Goal: Transaction & Acquisition: Download file/media

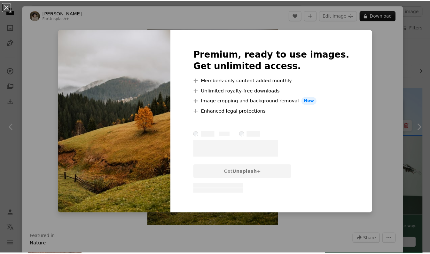
scroll to position [2127, 0]
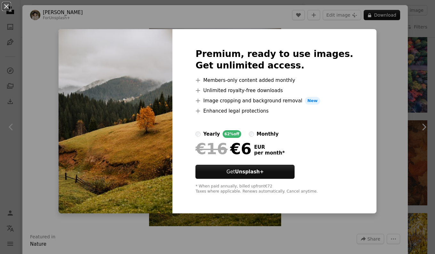
click at [135, 15] on div "An X shape Premium, ready to use images. Get unlimited access. A plus sign Memb…" at bounding box center [217, 127] width 435 height 254
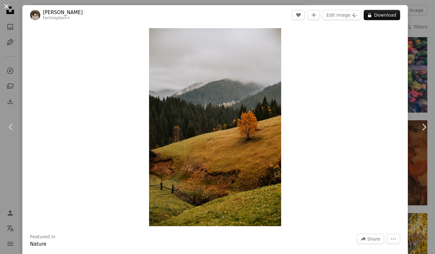
click at [4, 4] on button "An X shape" at bounding box center [7, 7] width 8 height 8
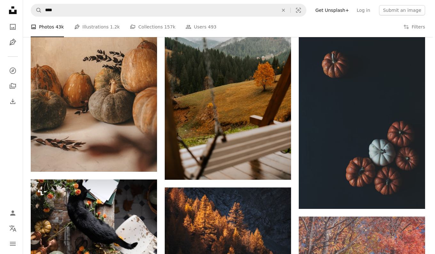
scroll to position [6792, 0]
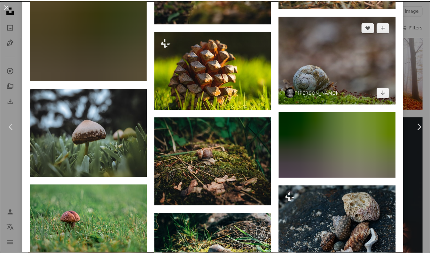
scroll to position [799, 0]
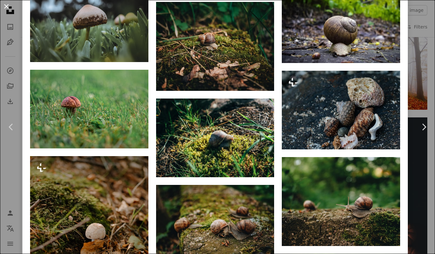
click at [7, 7] on button "An X shape" at bounding box center [7, 7] width 8 height 8
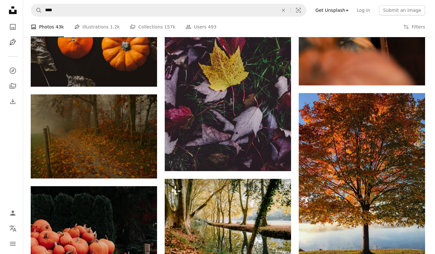
scroll to position [7303, 0]
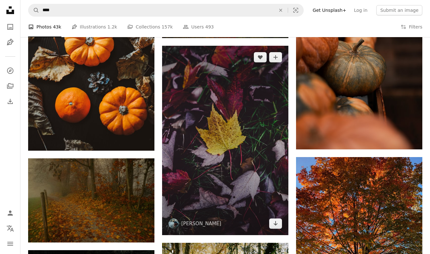
click at [224, 119] on img at bounding box center [225, 140] width 126 height 189
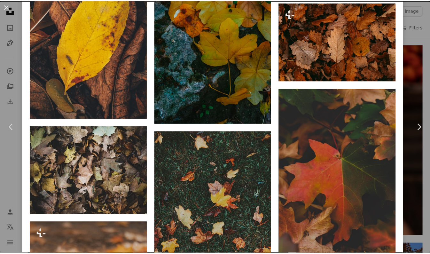
scroll to position [1693, 0]
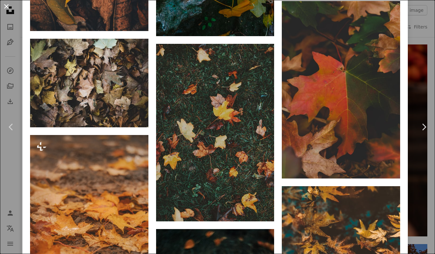
click at [6, 4] on button "An X shape" at bounding box center [7, 7] width 8 height 8
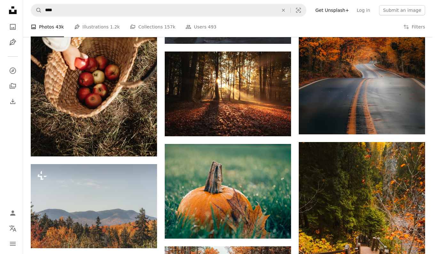
scroll to position [7846, 0]
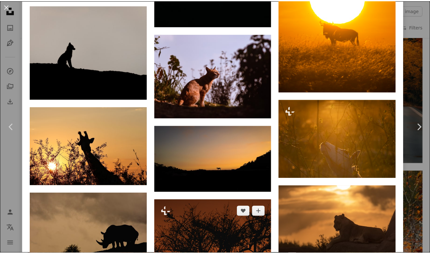
scroll to position [1374, 0]
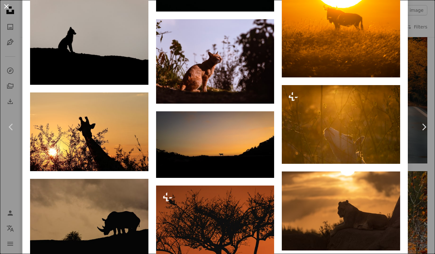
click at [6, 8] on button "An X shape" at bounding box center [7, 7] width 8 height 8
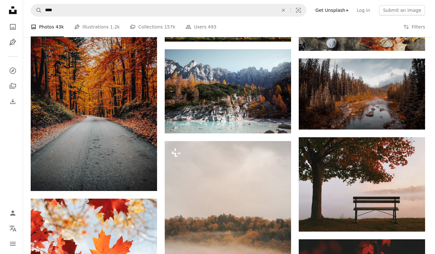
scroll to position [8804, 0]
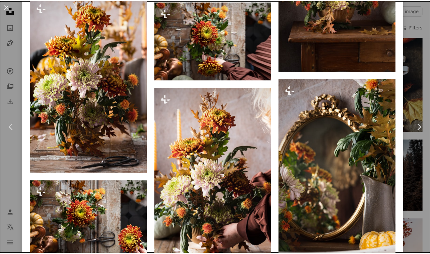
scroll to position [1310, 0]
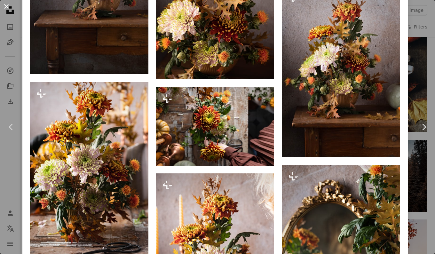
click at [9, 8] on button "An X shape" at bounding box center [7, 7] width 8 height 8
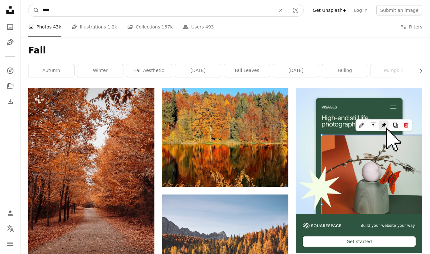
click at [132, 5] on input "****" at bounding box center [156, 10] width 234 height 12
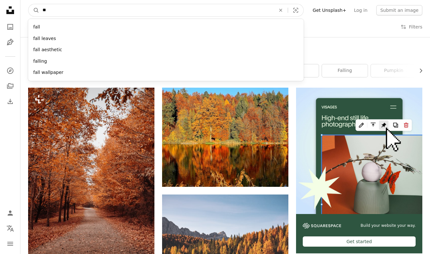
type input "*"
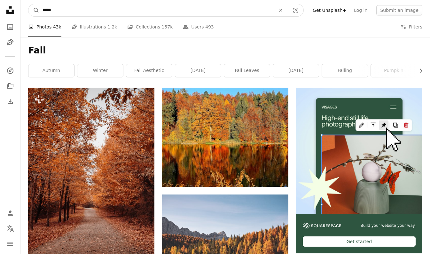
type input "******"
click button "A magnifying glass" at bounding box center [33, 10] width 11 height 12
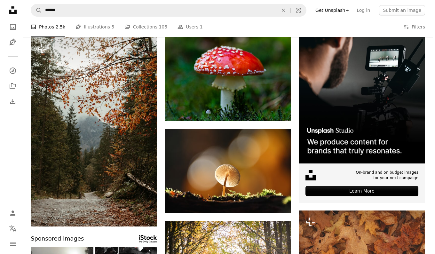
scroll to position [64, 0]
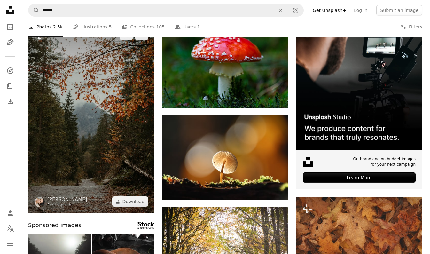
click at [92, 86] on img at bounding box center [91, 118] width 126 height 189
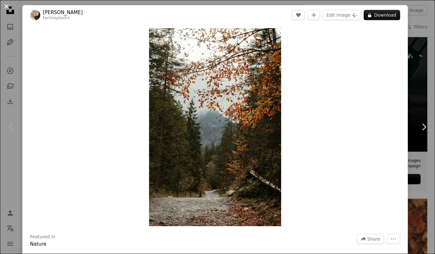
click at [8, 6] on button "An X shape" at bounding box center [7, 7] width 8 height 8
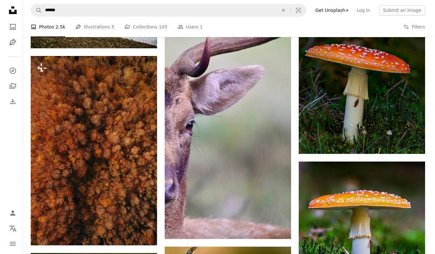
scroll to position [1756, 0]
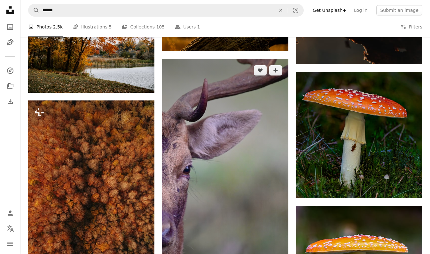
click at [253, 194] on img at bounding box center [225, 171] width 126 height 224
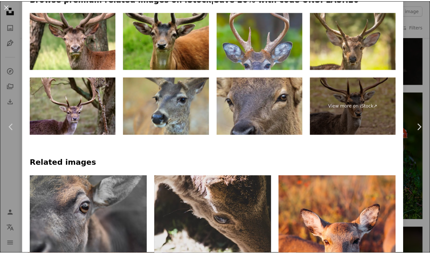
scroll to position [479, 0]
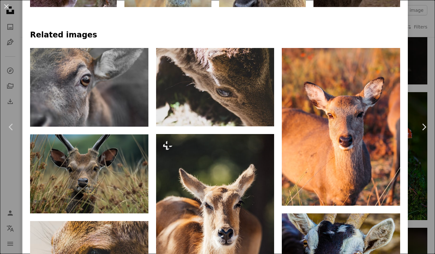
click at [4, 6] on button "An X shape" at bounding box center [7, 7] width 8 height 8
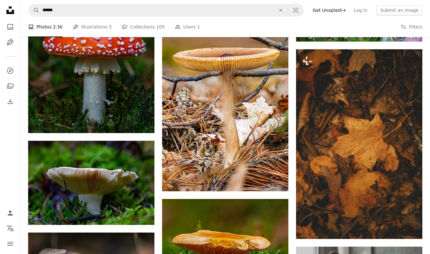
scroll to position [2335, 0]
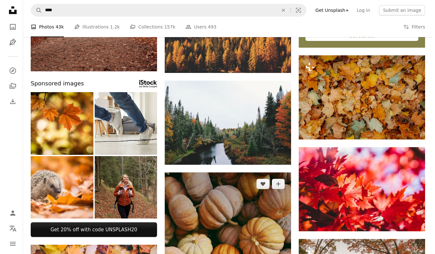
scroll to position [288, 0]
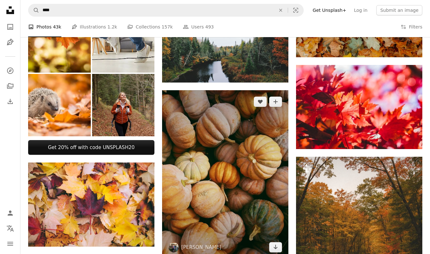
click at [241, 142] on img at bounding box center [225, 174] width 126 height 168
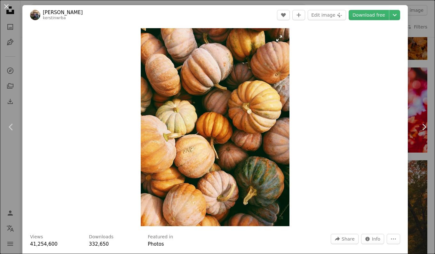
drag, startPoint x: 241, startPoint y: 142, endPoint x: 242, endPoint y: 123, distance: 18.2
click at [242, 123] on img "Zoom in on this image" at bounding box center [215, 127] width 148 height 198
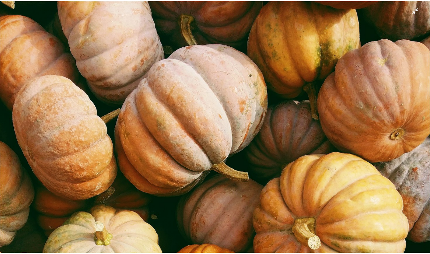
scroll to position [157, 0]
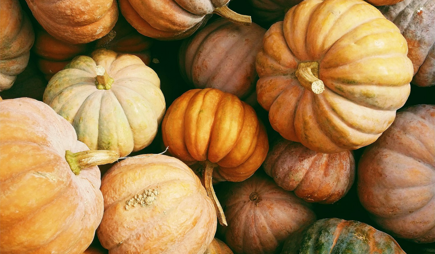
click at [267, 125] on img "Zoom out on this image" at bounding box center [217, 133] width 435 height 580
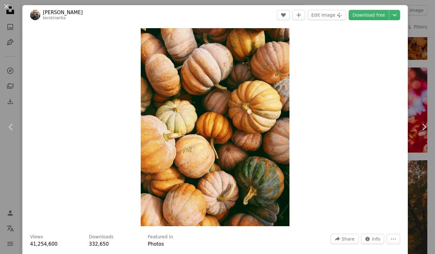
click at [385, 20] on header "[PERSON_NAME] kerstinwrba A heart A plus sign Edit image Plus sign for Unsplash…" at bounding box center [214, 15] width 385 height 20
click at [389, 19] on button "Chevron down" at bounding box center [394, 15] width 11 height 10
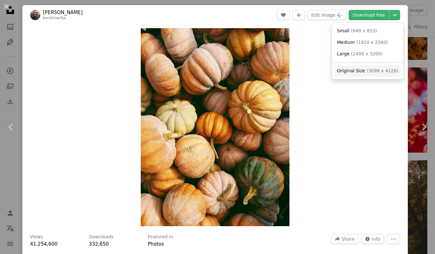
click at [370, 76] on link "Original Size ( 3096 x 4128 )" at bounding box center [367, 71] width 66 height 12
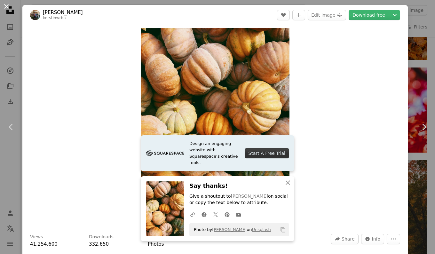
click at [3, 6] on button "An X shape" at bounding box center [7, 7] width 8 height 8
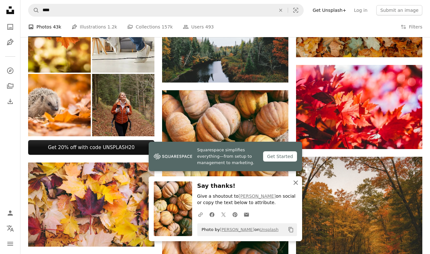
click at [293, 184] on icon "An X shape" at bounding box center [296, 183] width 8 height 8
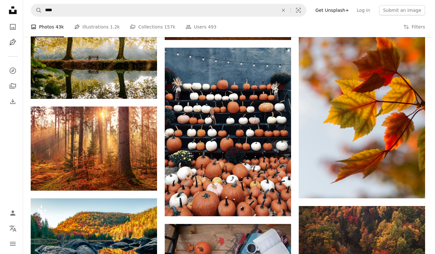
scroll to position [735, 0]
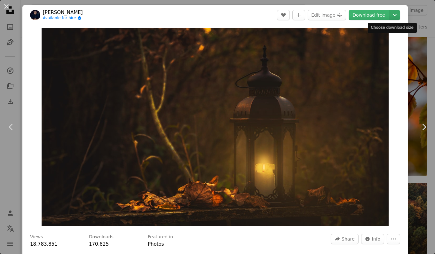
click at [393, 14] on icon "Chevron down" at bounding box center [394, 15] width 10 height 8
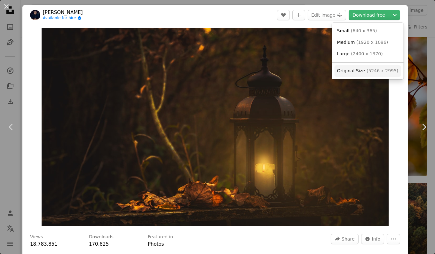
click at [352, 74] on span "Original Size ( 5246 x 2995 )" at bounding box center [367, 71] width 61 height 6
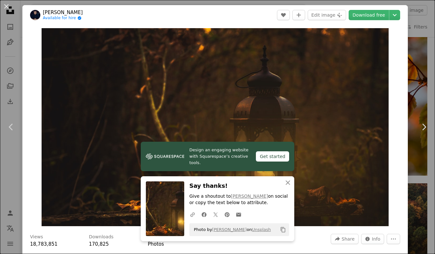
drag, startPoint x: 9, startPoint y: 8, endPoint x: 57, endPoint y: 30, distance: 53.3
click at [9, 8] on button "An X shape" at bounding box center [7, 7] width 8 height 8
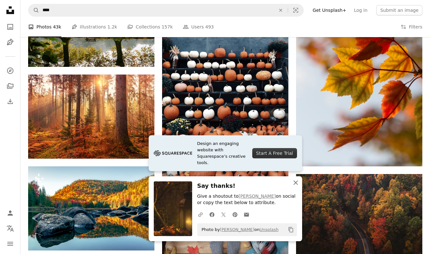
scroll to position [958, 0]
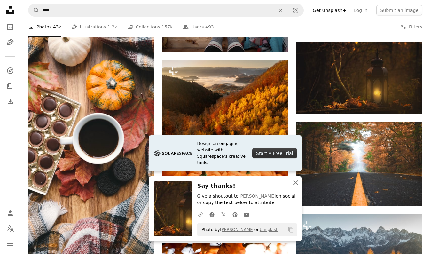
click at [296, 183] on icon "An X shape" at bounding box center [296, 183] width 8 height 8
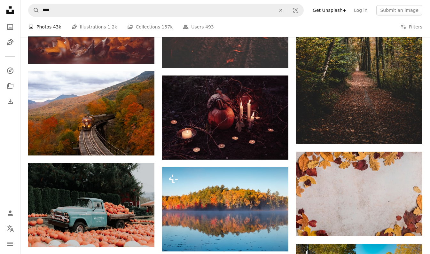
scroll to position [1693, 0]
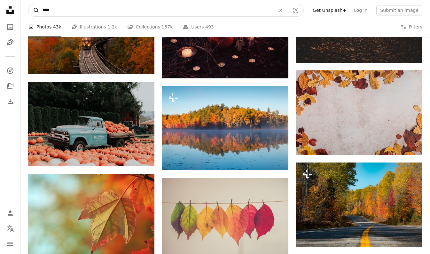
drag, startPoint x: 57, startPoint y: 10, endPoint x: 32, endPoint y: 12, distance: 24.4
click at [32, 12] on form "A magnifying glass **** An X shape Visual search" at bounding box center [165, 10] width 275 height 13
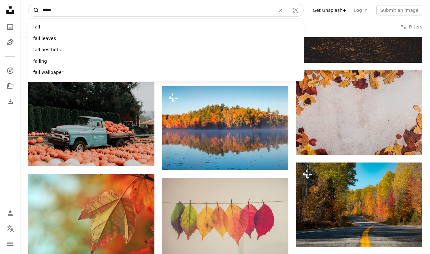
type input "******"
click button "A magnifying glass" at bounding box center [33, 10] width 11 height 12
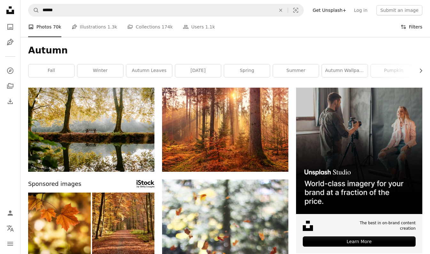
click at [407, 22] on button "Filters Filters" at bounding box center [411, 27] width 22 height 20
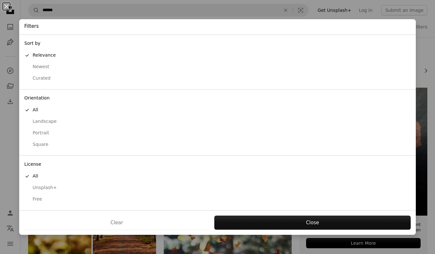
click at [47, 131] on div "Portrait" at bounding box center [217, 133] width 386 height 6
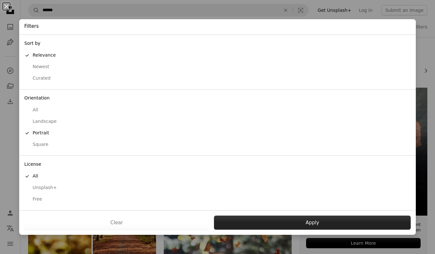
click at [286, 223] on button "Apply" at bounding box center [312, 222] width 196 height 14
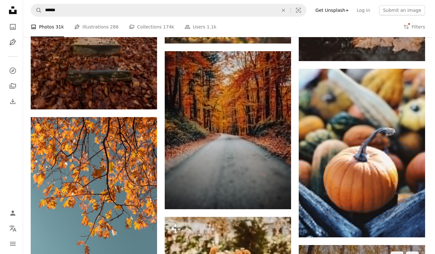
scroll to position [1150, 0]
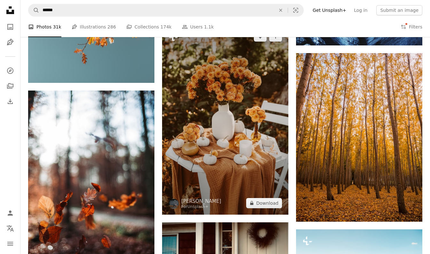
click at [234, 129] on img at bounding box center [225, 119] width 126 height 189
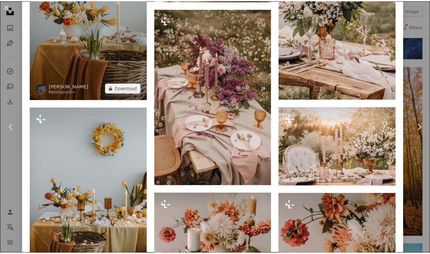
scroll to position [575, 0]
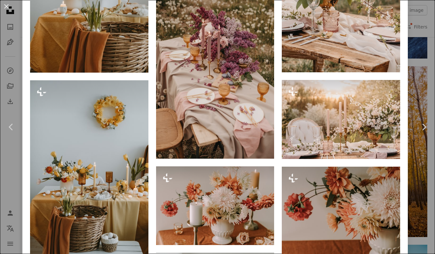
drag, startPoint x: 1, startPoint y: 7, endPoint x: 31, endPoint y: 21, distance: 33.2
click at [3, 7] on button "An X shape" at bounding box center [7, 7] width 8 height 8
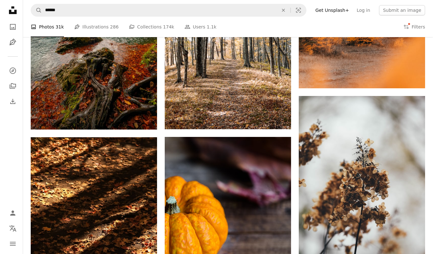
scroll to position [5144, 0]
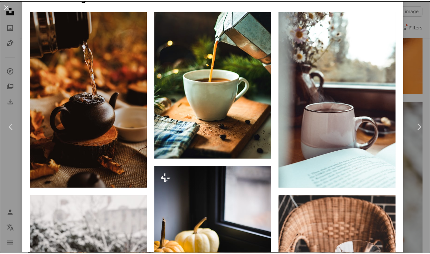
scroll to position [703, 0]
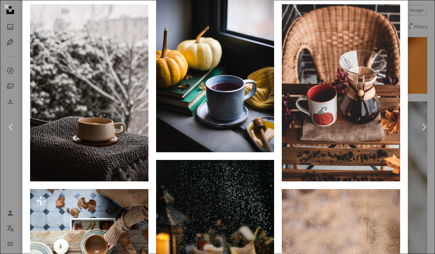
click at [6, 8] on button "An X shape" at bounding box center [7, 7] width 8 height 8
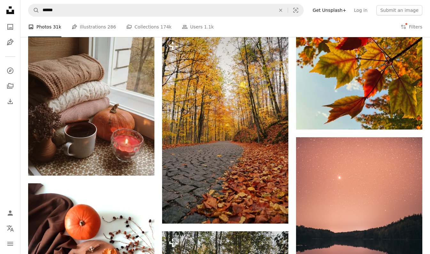
scroll to position [7125, 0]
